Goal: Task Accomplishment & Management: Complete application form

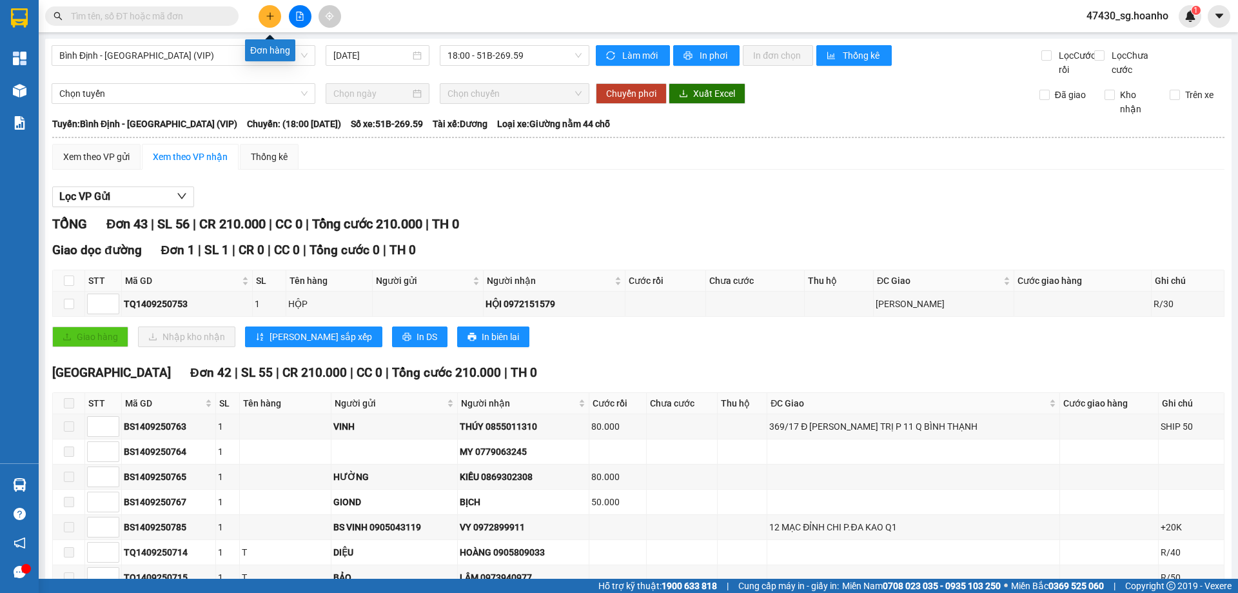
click at [277, 14] on button at bounding box center [270, 16] width 23 height 23
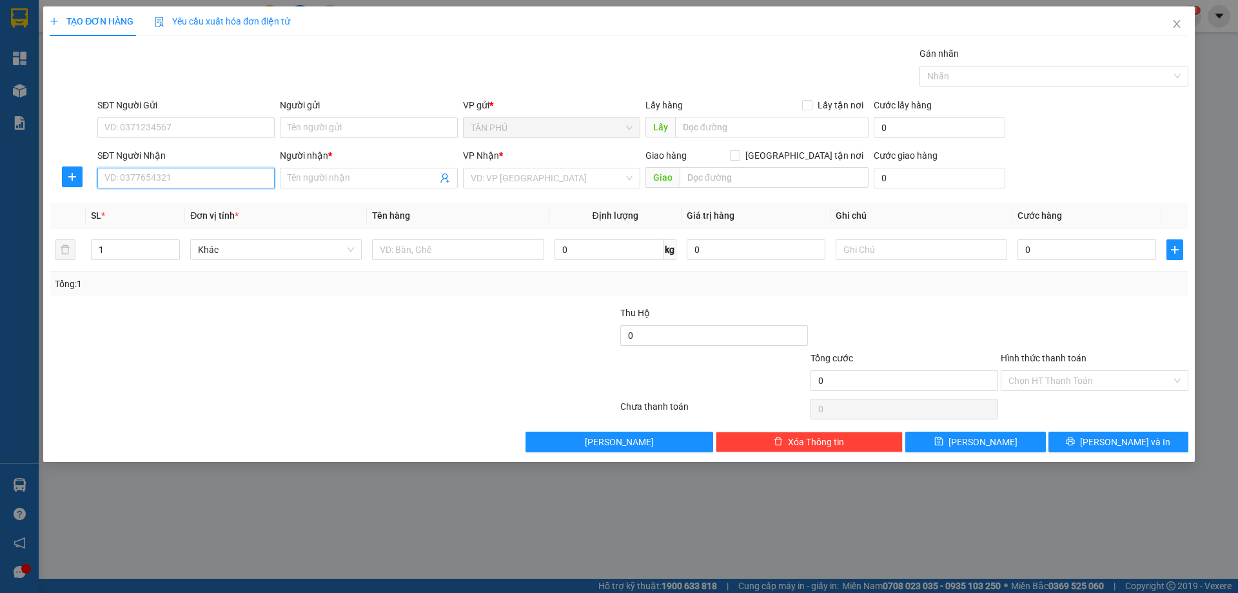
click at [236, 181] on input "SĐT Người Nhận" at bounding box center [185, 178] width 177 height 21
click at [222, 205] on div "0372301050 - HÂN AN NHƠN" at bounding box center [186, 204] width 162 height 14
type input "0372301050"
type input "HÂN AN NHƠN"
type input "0372301050"
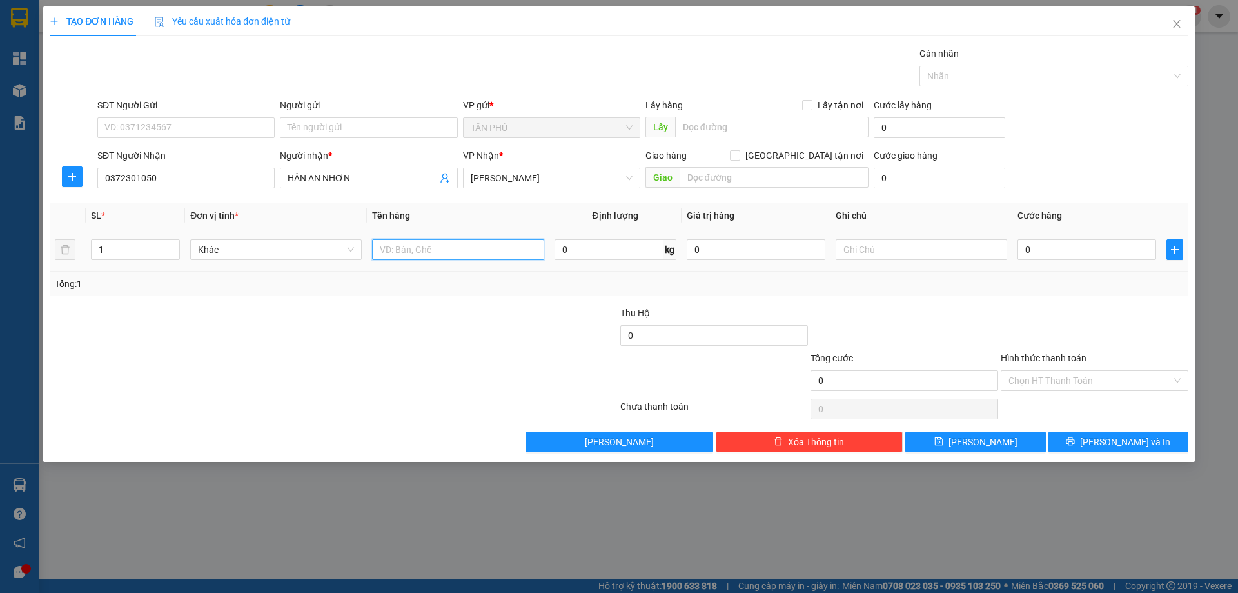
click at [424, 254] on input "text" at bounding box center [458, 249] width 172 height 21
type input "1T"
click at [776, 164] on div "Giao hàng [GEOGRAPHIC_DATA] tận nơi" at bounding box center [757, 157] width 223 height 19
click at [721, 174] on input "text" at bounding box center [774, 177] width 189 height 21
type input "AN NHƠN"
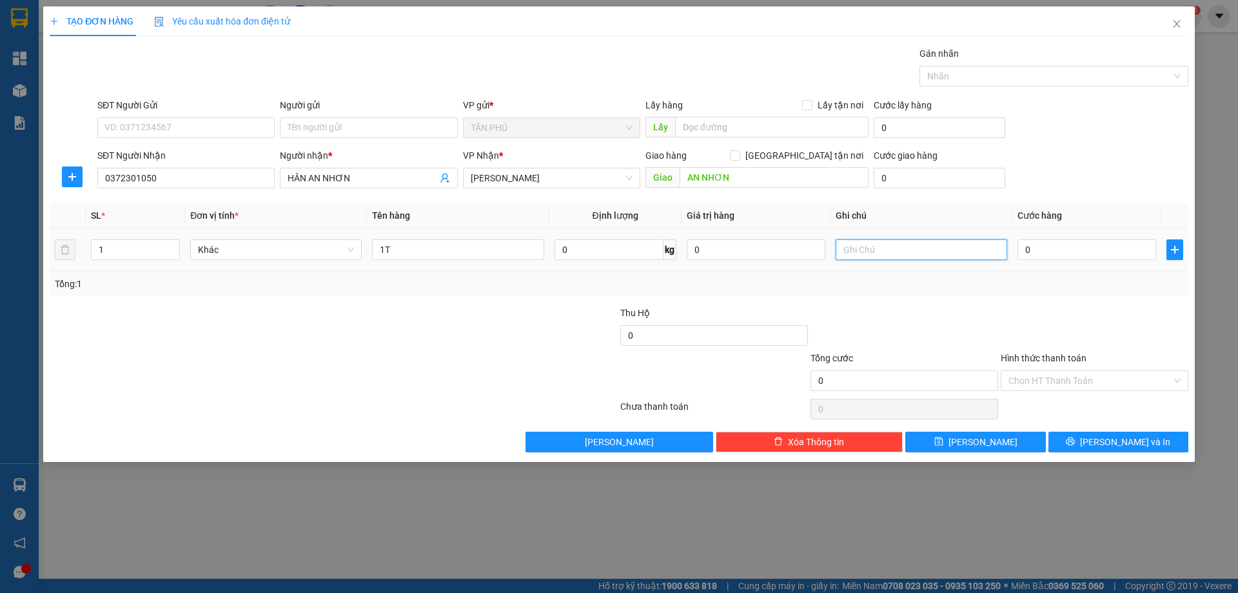
click at [948, 248] on input "text" at bounding box center [922, 249] width 172 height 21
type input "C-50"
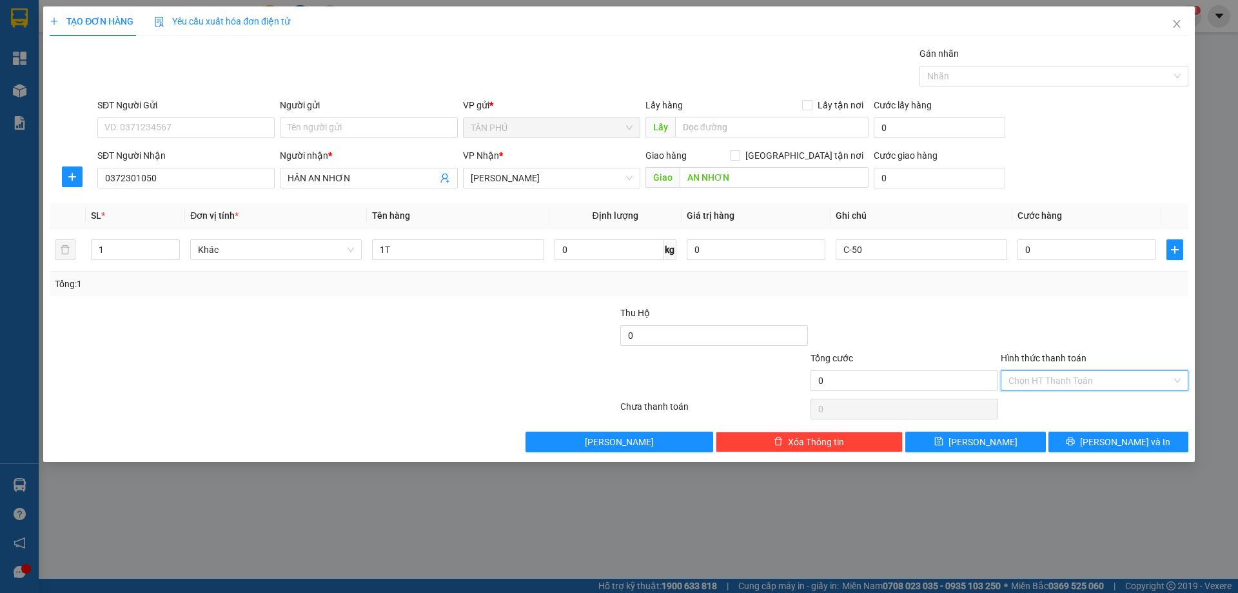
click at [1037, 379] on input "Hình thức thanh toán" at bounding box center [1090, 380] width 163 height 19
click at [1060, 430] on div "Miễn phí" at bounding box center [1095, 427] width 172 height 14
click at [1058, 446] on button "[PERSON_NAME] và In" at bounding box center [1119, 441] width 140 height 21
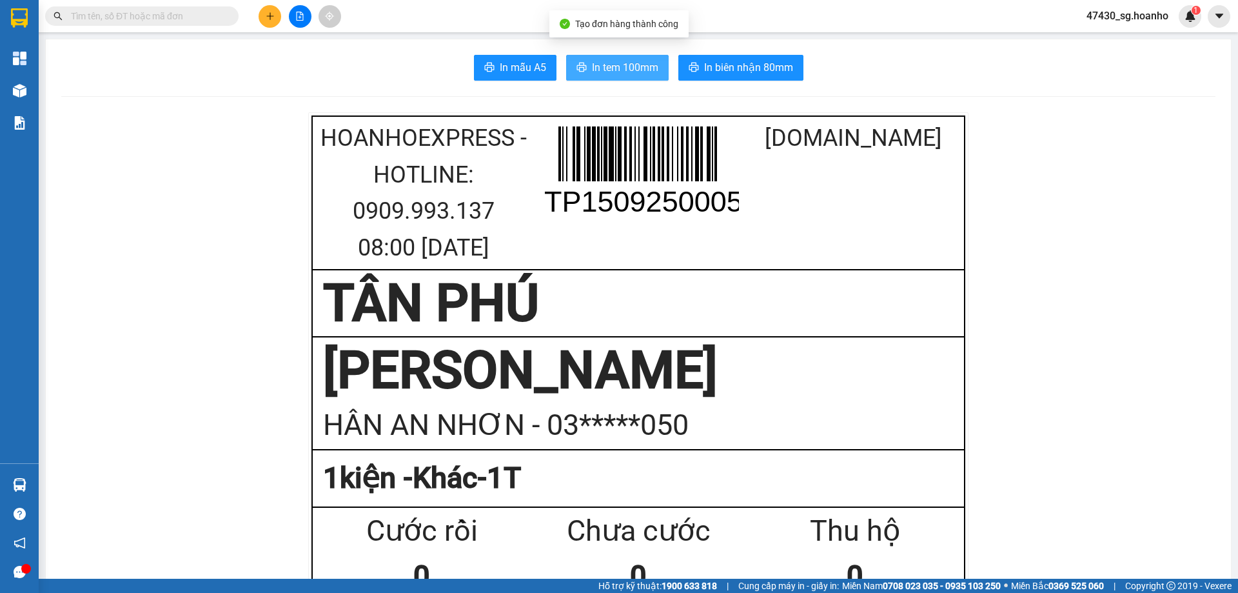
click at [630, 67] on span "In tem 100mm" at bounding box center [625, 67] width 66 height 16
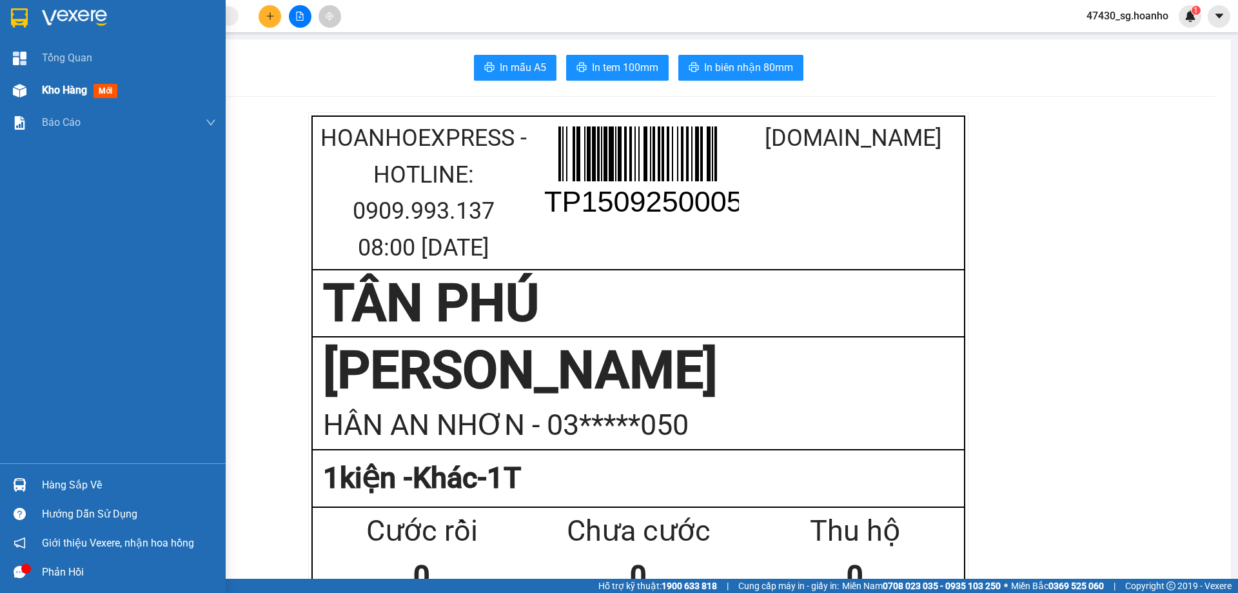
click at [50, 91] on span "Kho hàng" at bounding box center [64, 90] width 45 height 12
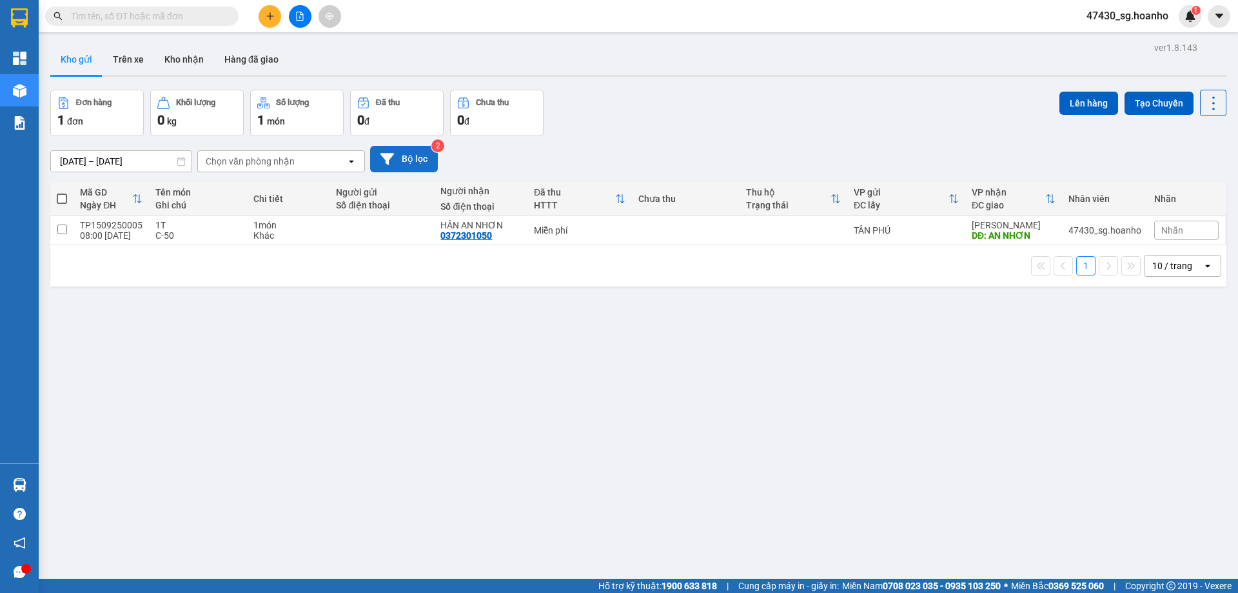
click at [425, 163] on button "Bộ lọc" at bounding box center [404, 159] width 68 height 26
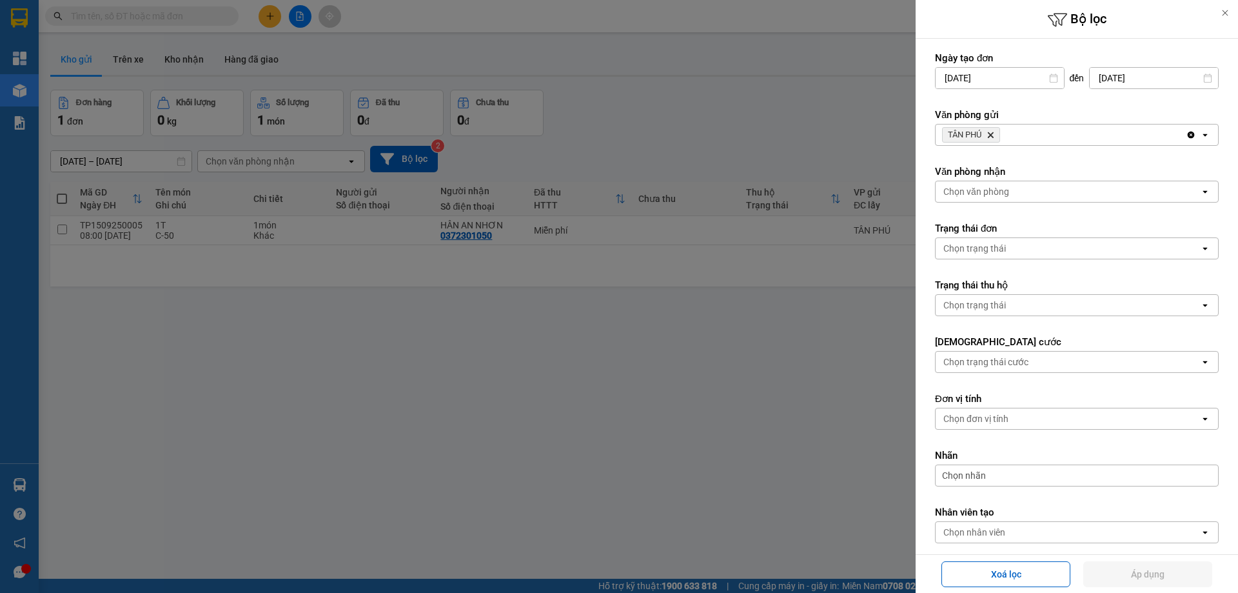
click at [993, 134] on icon "Delete" at bounding box center [991, 135] width 8 height 8
click at [993, 134] on div "Chọn văn phòng" at bounding box center [977, 134] width 66 height 13
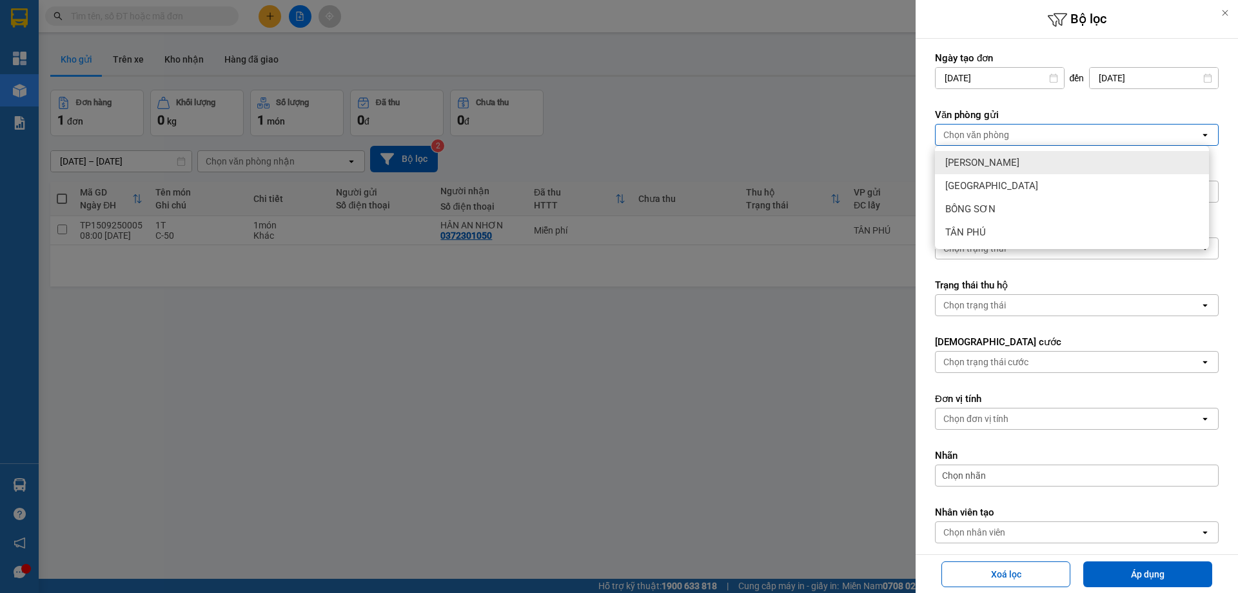
click at [988, 164] on span "[PERSON_NAME]" at bounding box center [983, 162] width 74 height 13
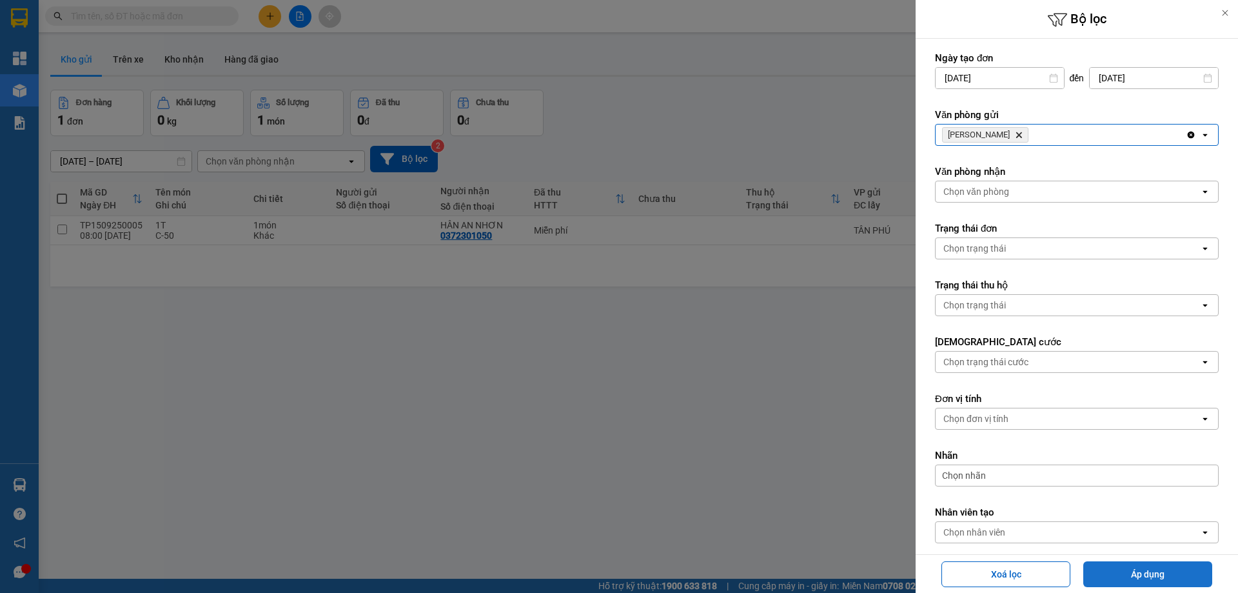
click at [1102, 571] on button "Áp dụng" at bounding box center [1148, 574] width 129 height 26
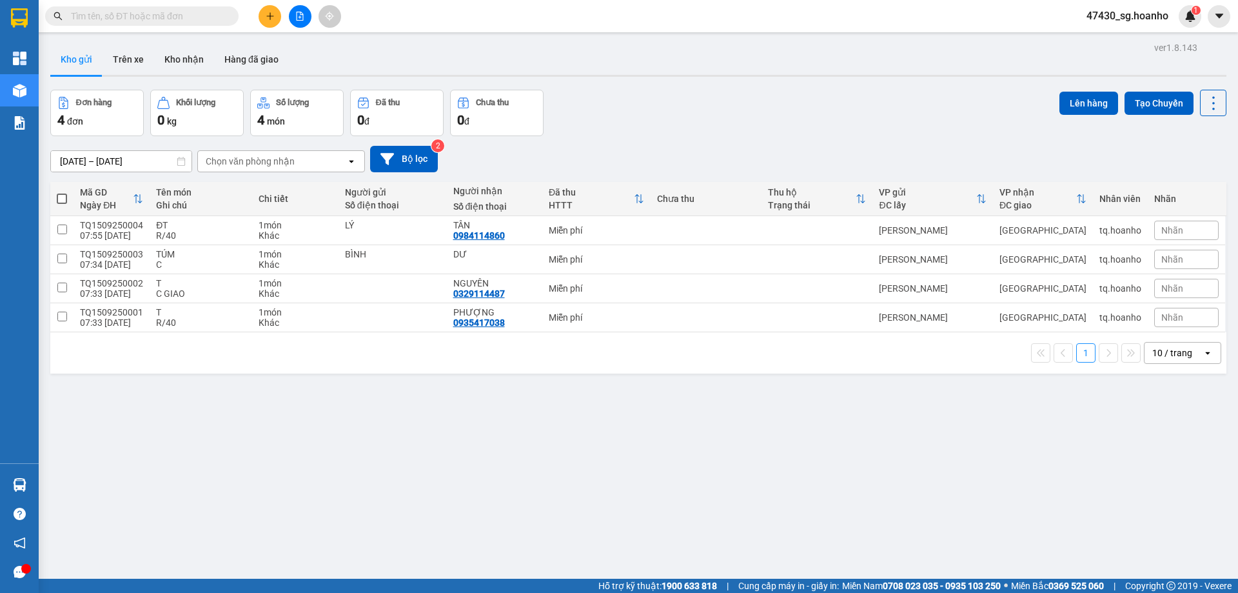
drag, startPoint x: 520, startPoint y: 244, endPoint x: 317, endPoint y: 342, distance: 225.6
